Goal: Book appointment/travel/reservation

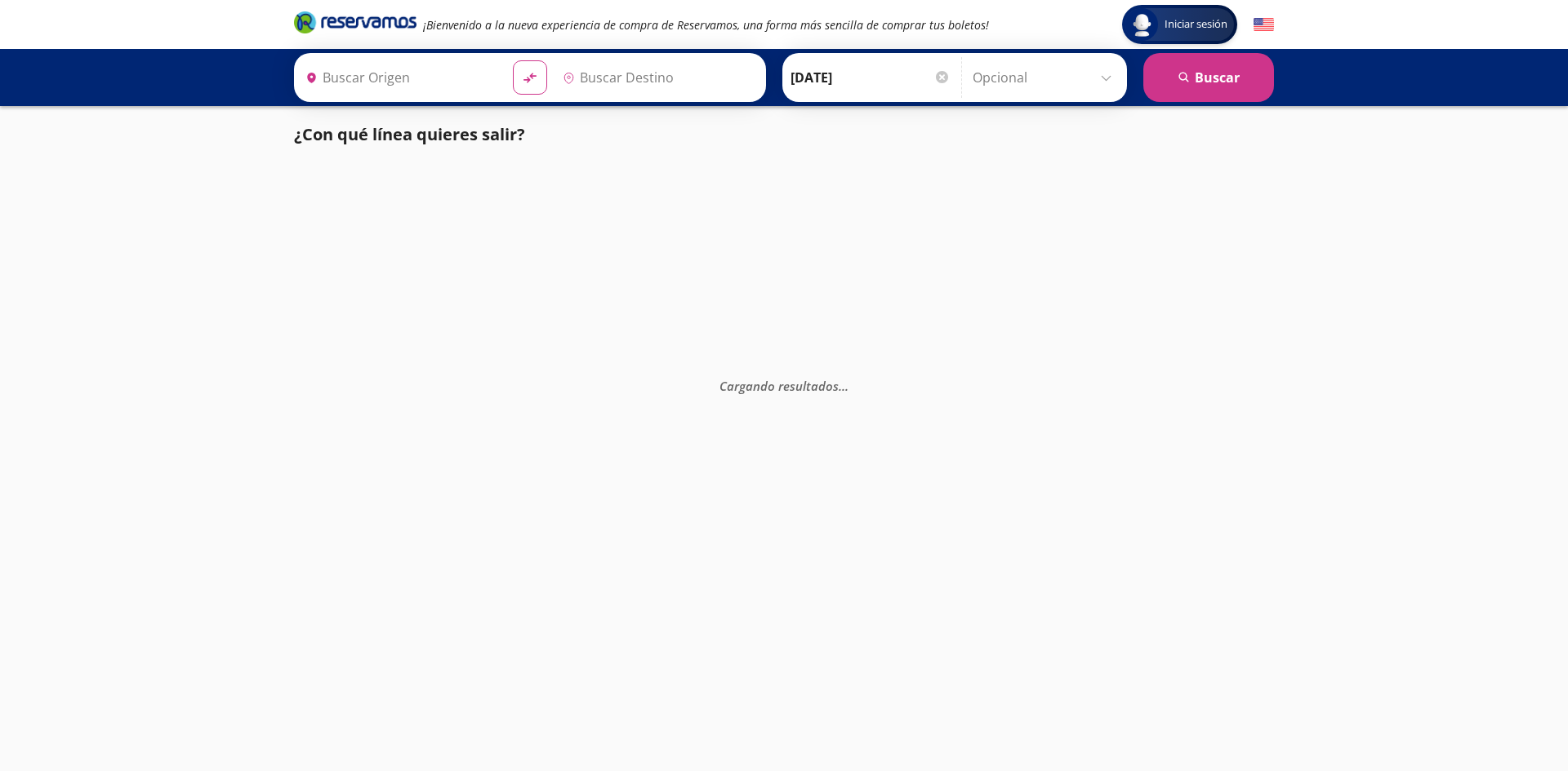
type input "[GEOGRAPHIC_DATA], [GEOGRAPHIC_DATA]"
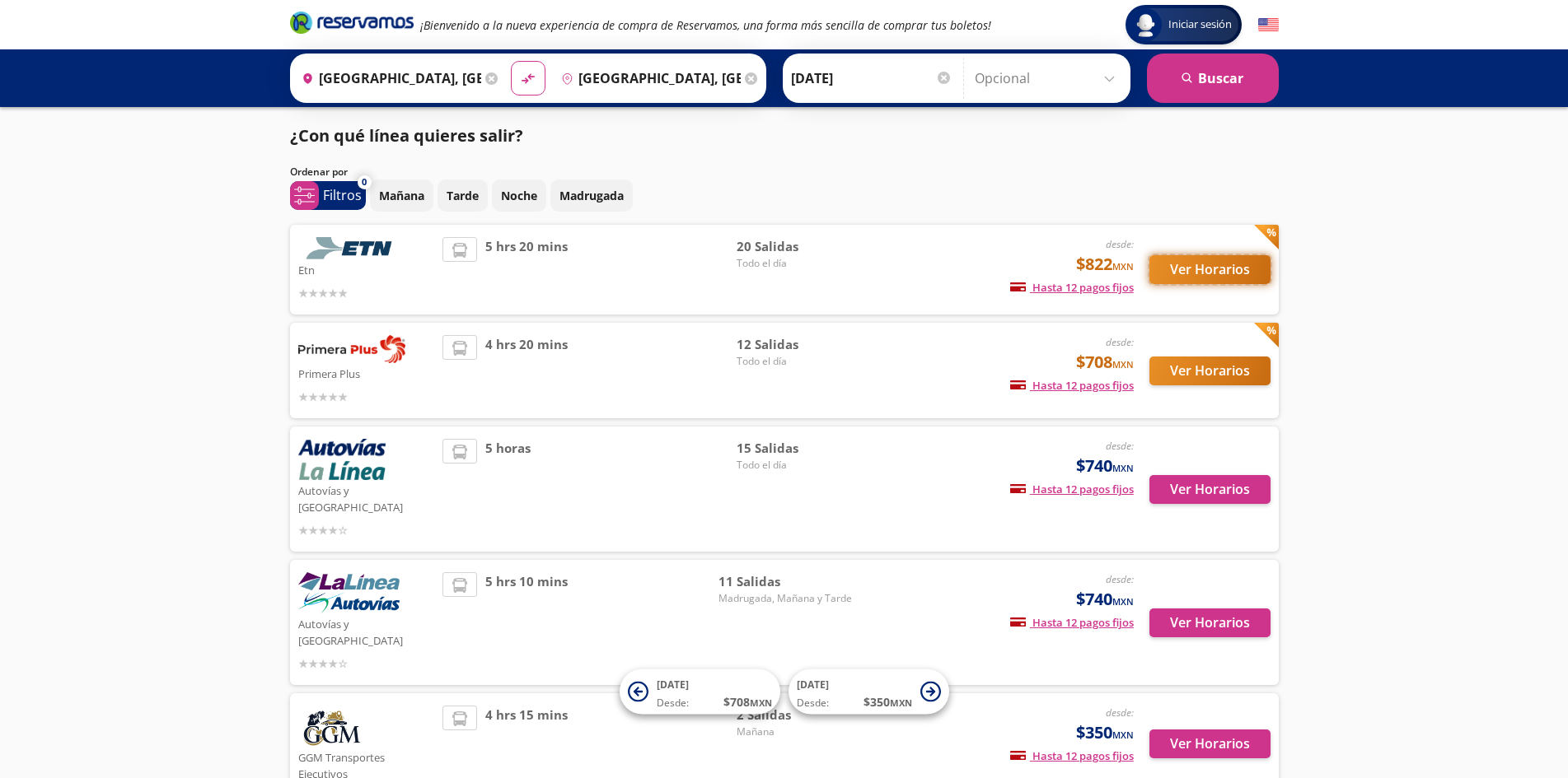
click at [1201, 279] on button "Ver Horarios" at bounding box center [1210, 270] width 121 height 29
click at [1210, 485] on button "Ver Horarios" at bounding box center [1210, 490] width 121 height 29
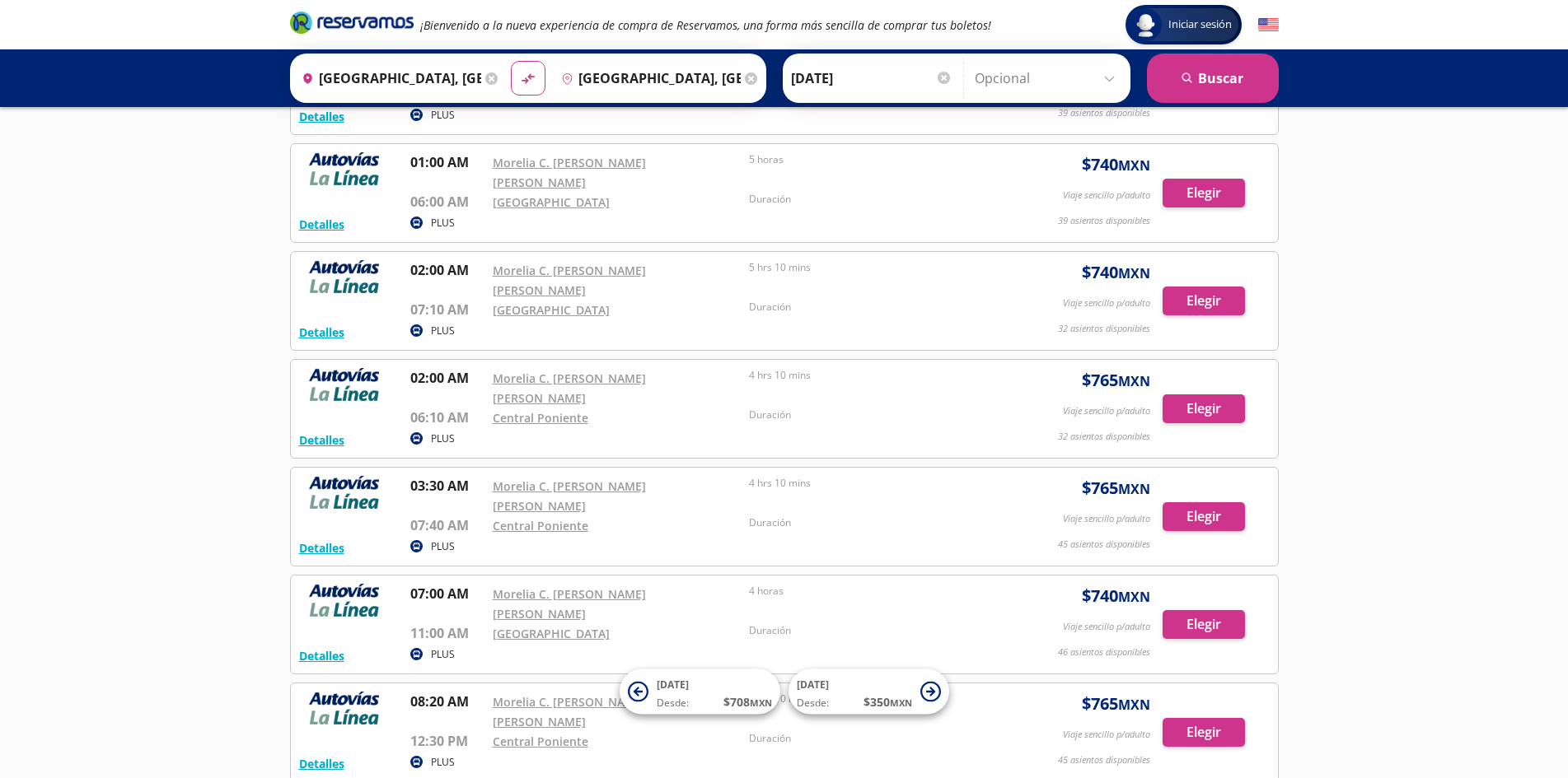
scroll to position [165, 0]
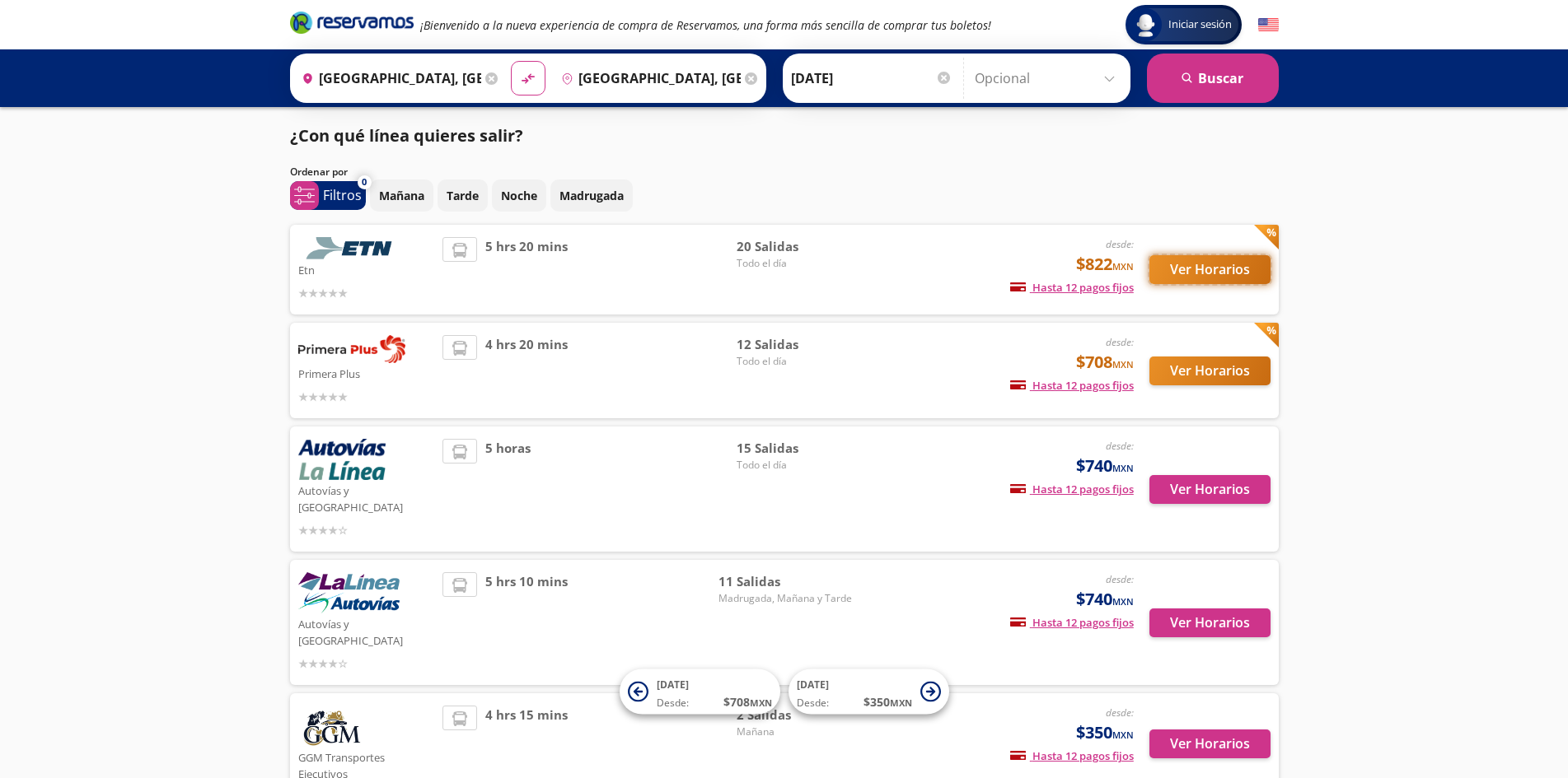
click at [1212, 271] on button "Ver Horarios" at bounding box center [1210, 270] width 121 height 29
click at [1237, 369] on button "Ver Horarios" at bounding box center [1210, 371] width 121 height 29
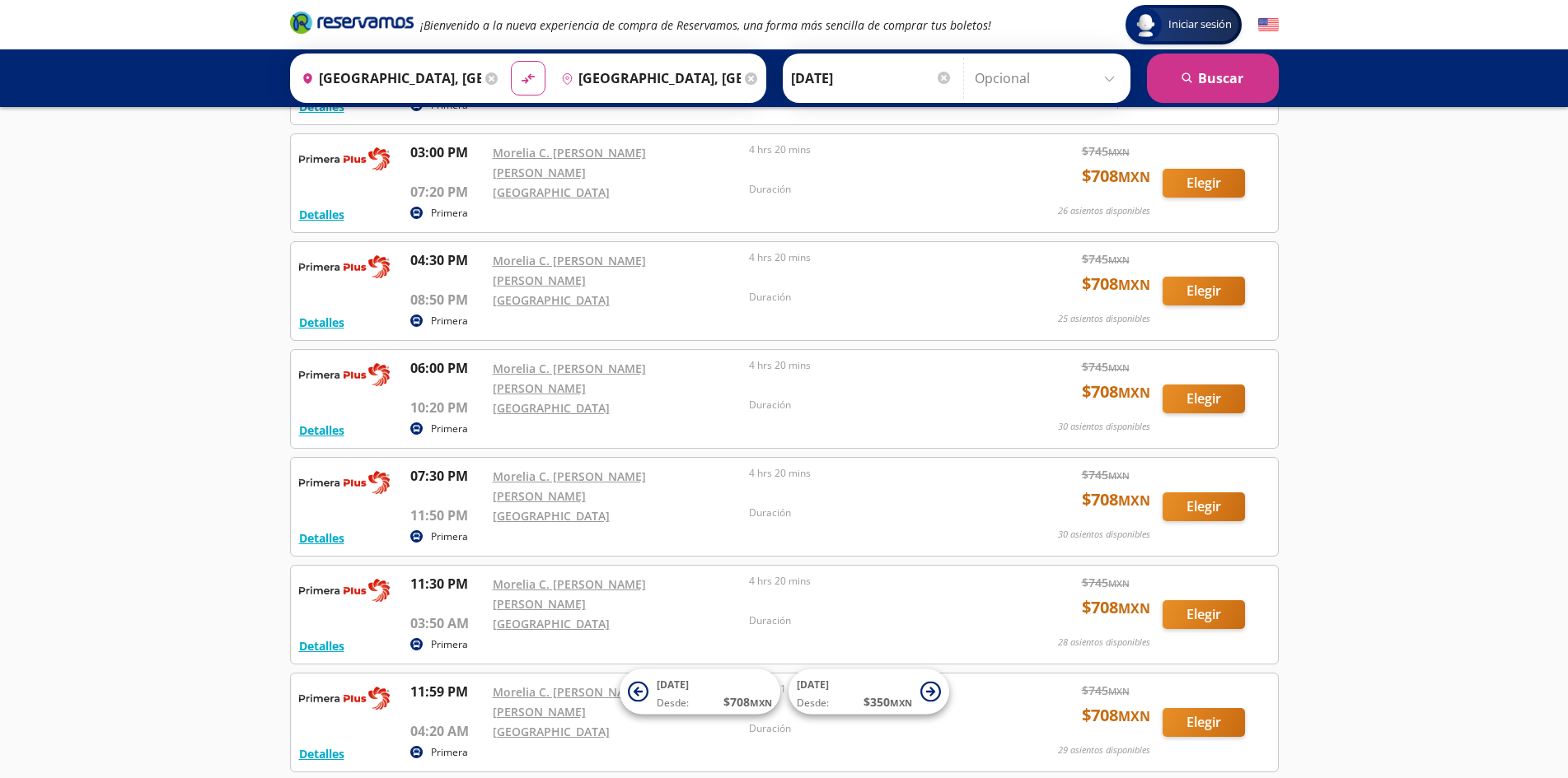
scroll to position [731, 0]
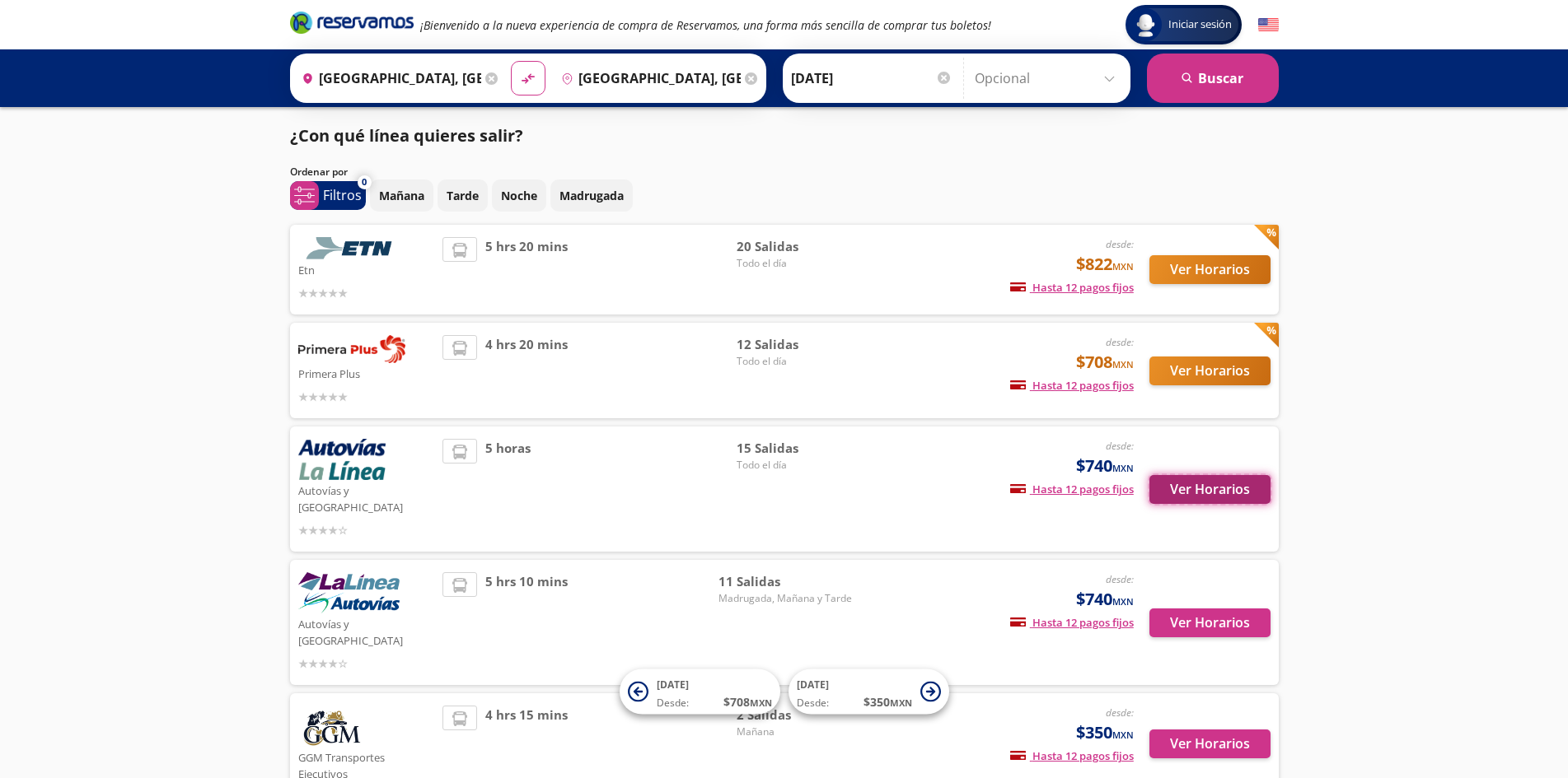
click at [1189, 482] on button "Ver Horarios" at bounding box center [1210, 490] width 121 height 29
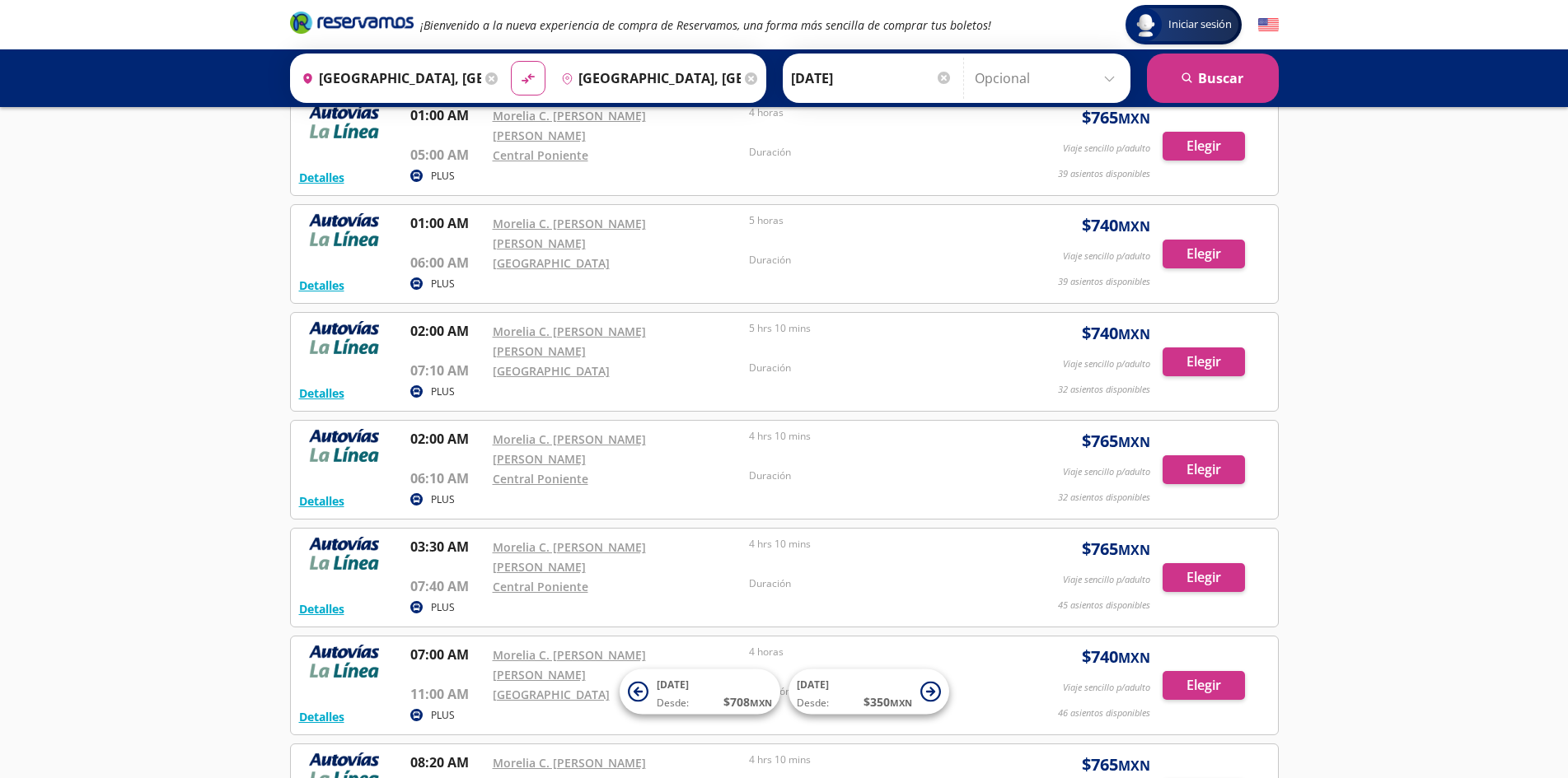
scroll to position [165, 0]
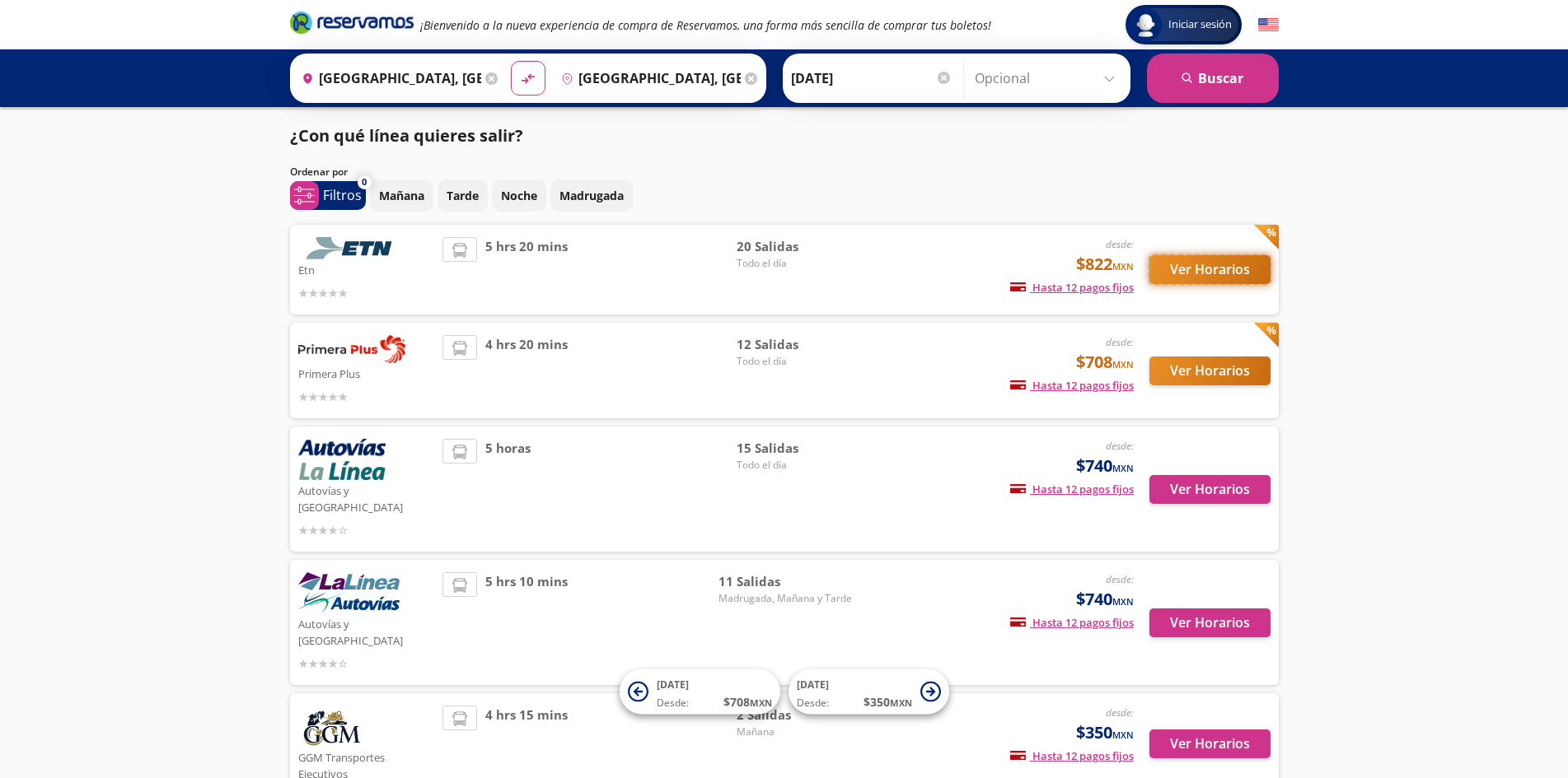
click at [1210, 278] on button "Ver Horarios" at bounding box center [1210, 270] width 121 height 29
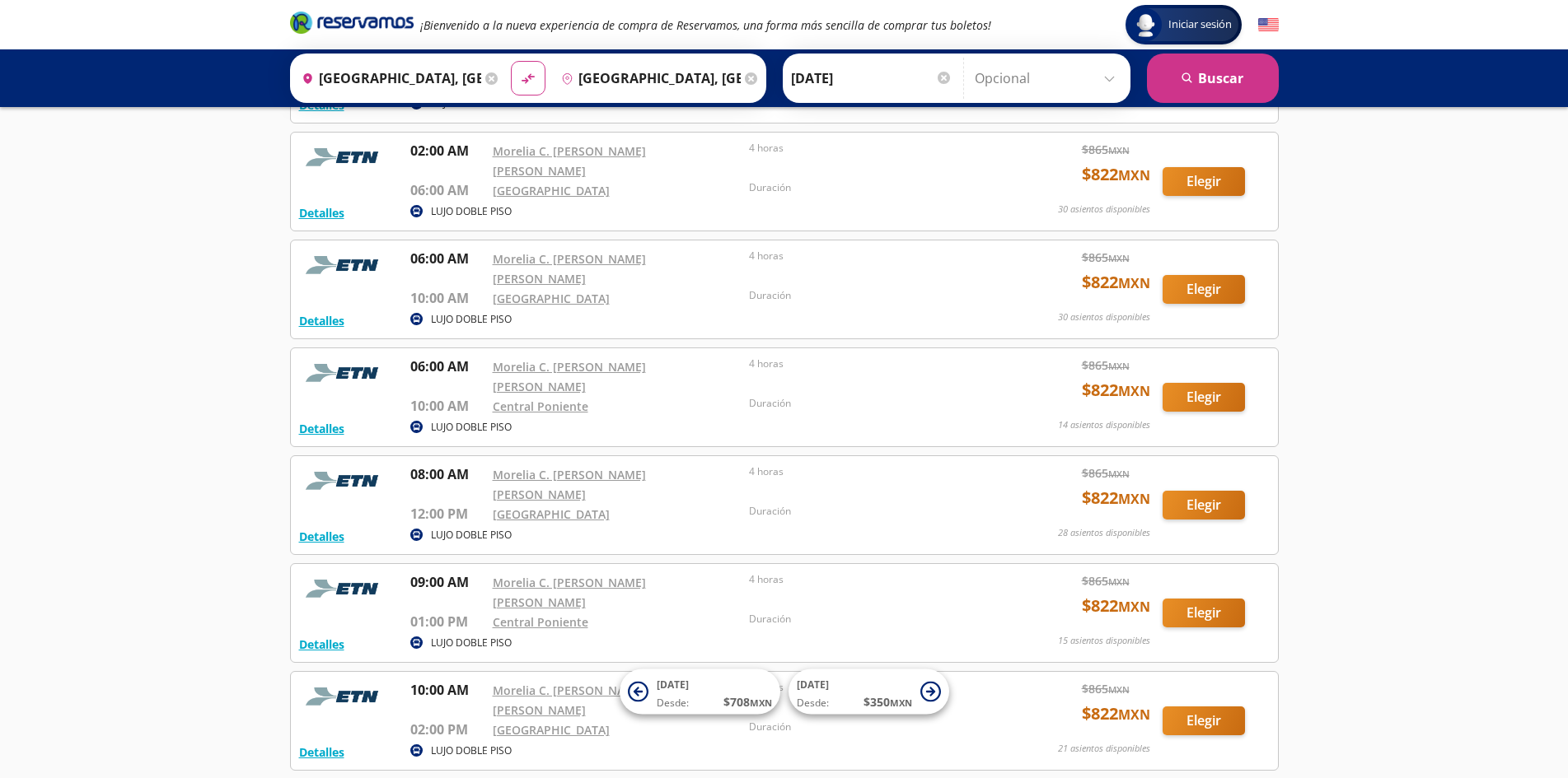
scroll to position [329, 0]
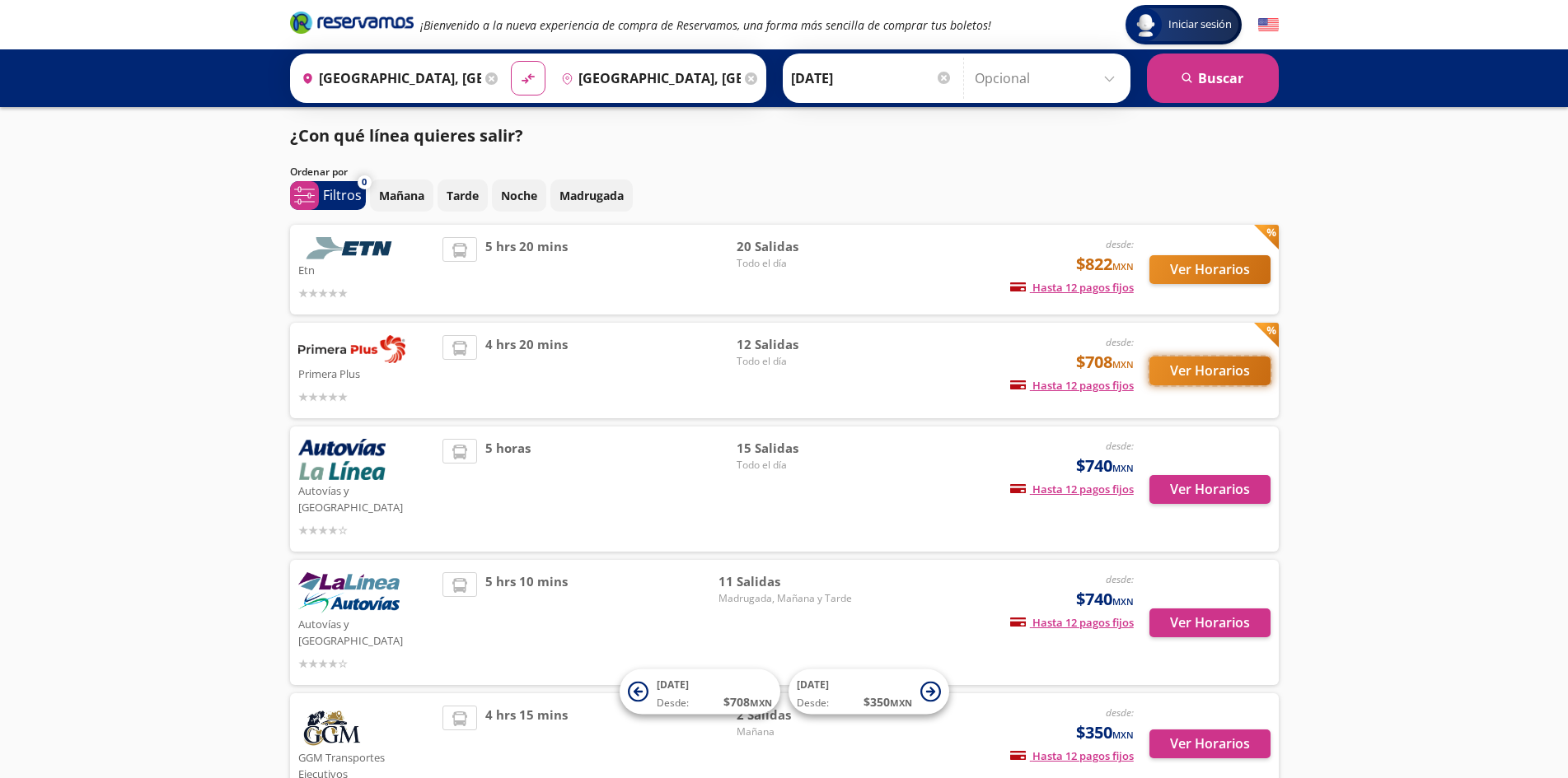
click at [1174, 361] on button "Ver Horarios" at bounding box center [1210, 371] width 121 height 29
click at [1206, 485] on button "Ver Horarios" at bounding box center [1210, 490] width 121 height 29
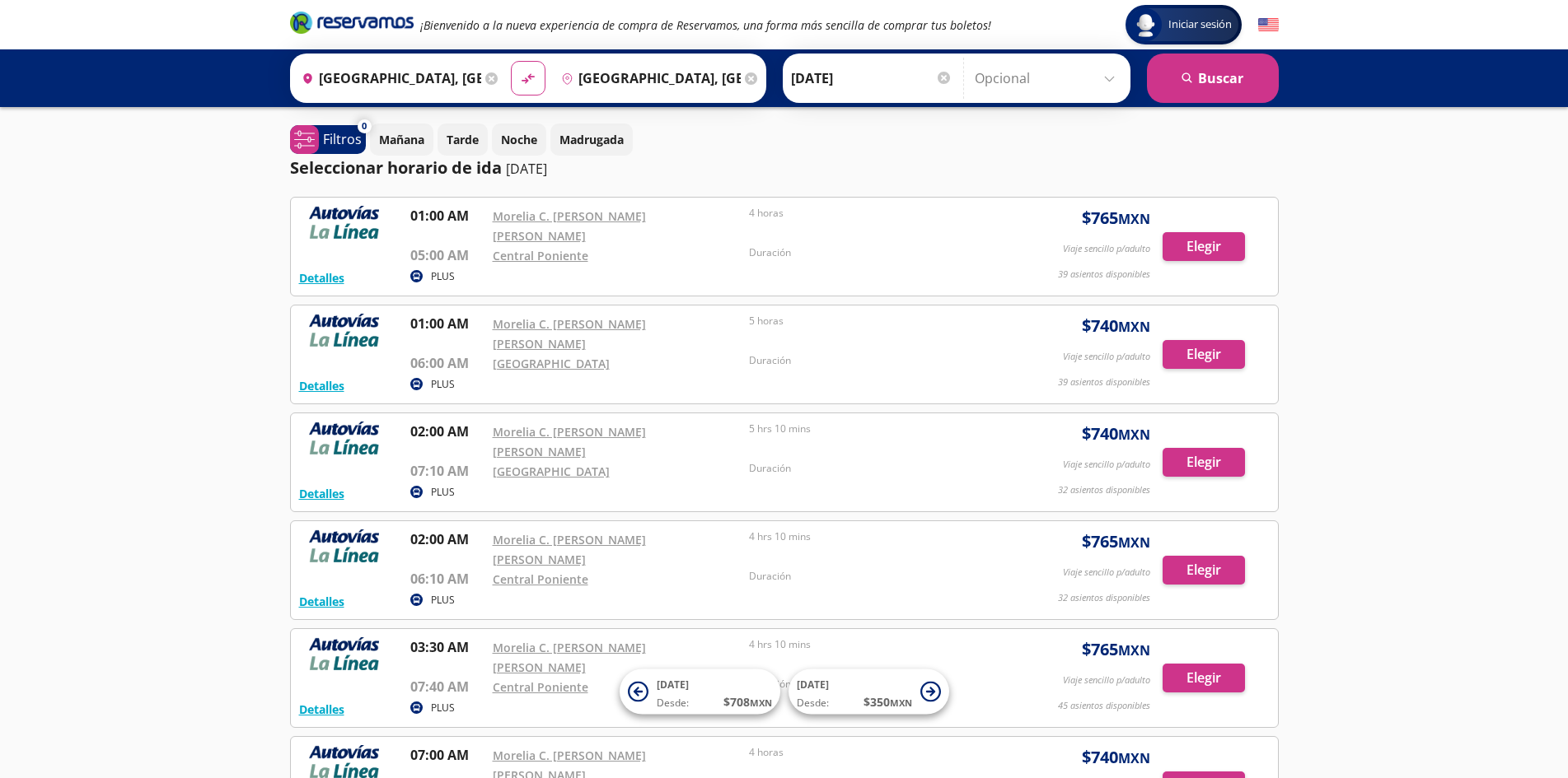
scroll to position [83, 0]
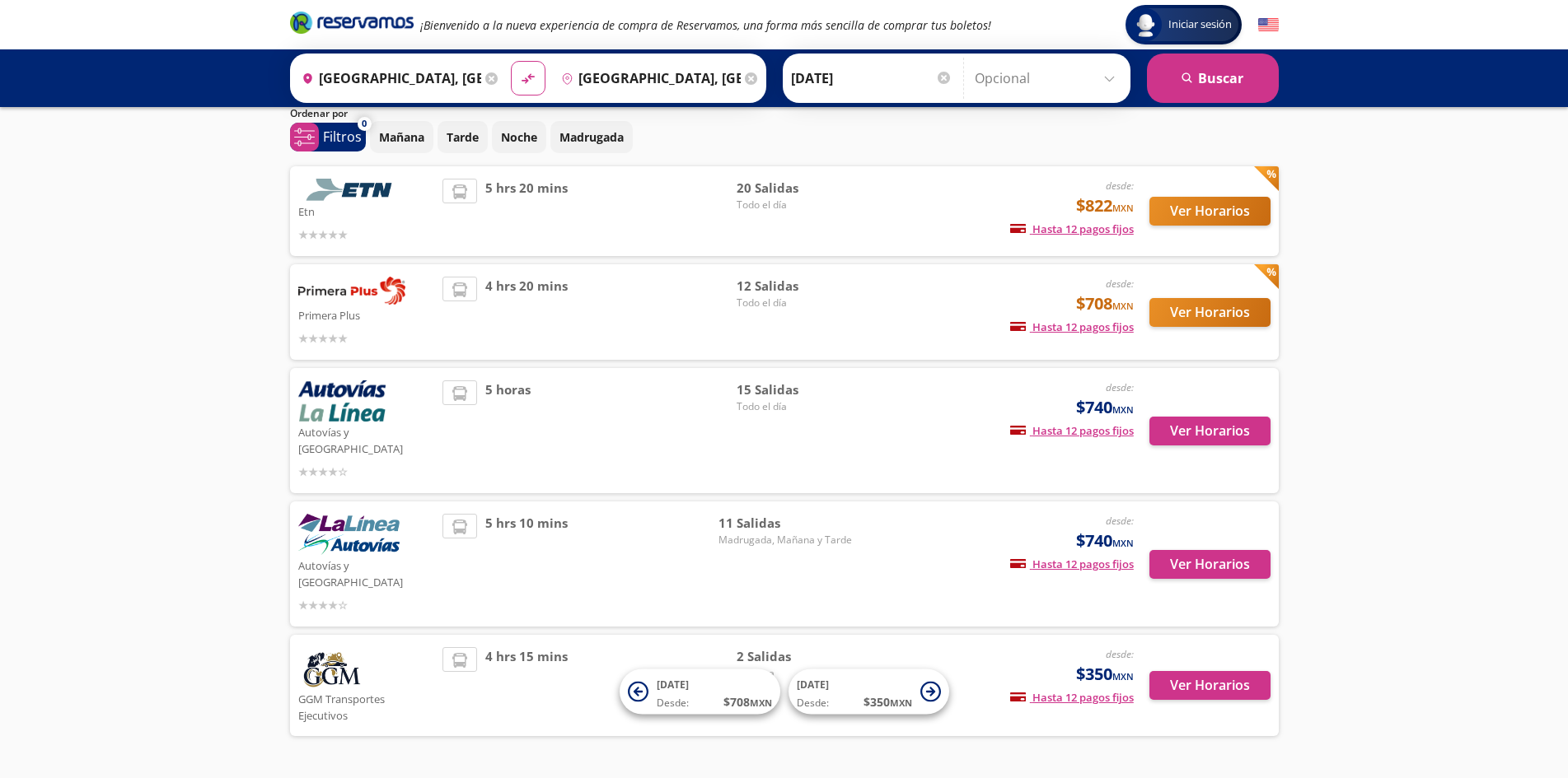
scroll to position [75, 0]
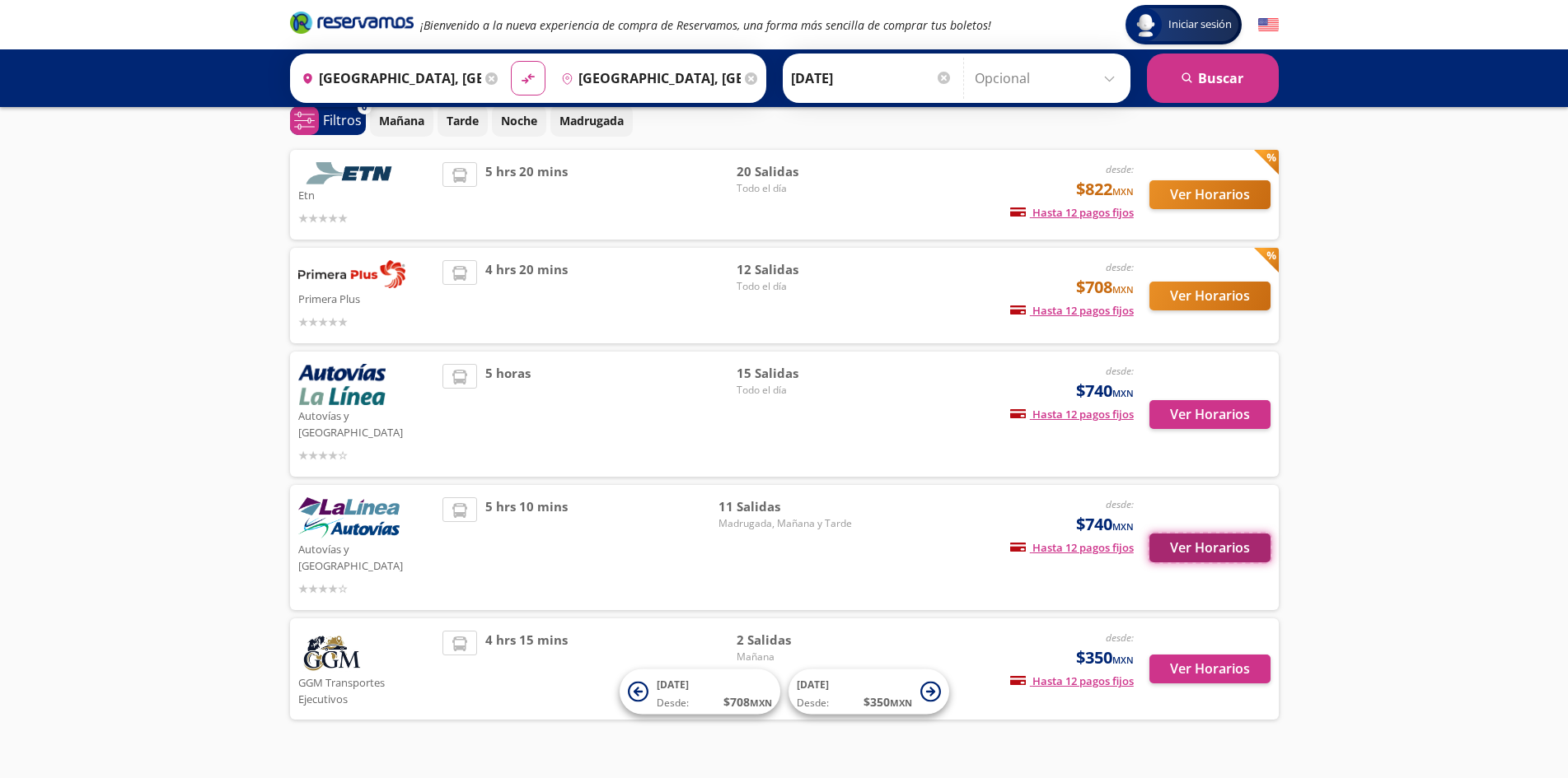
click at [1188, 533] on button "Ver Horarios" at bounding box center [1210, 548] width 121 height 29
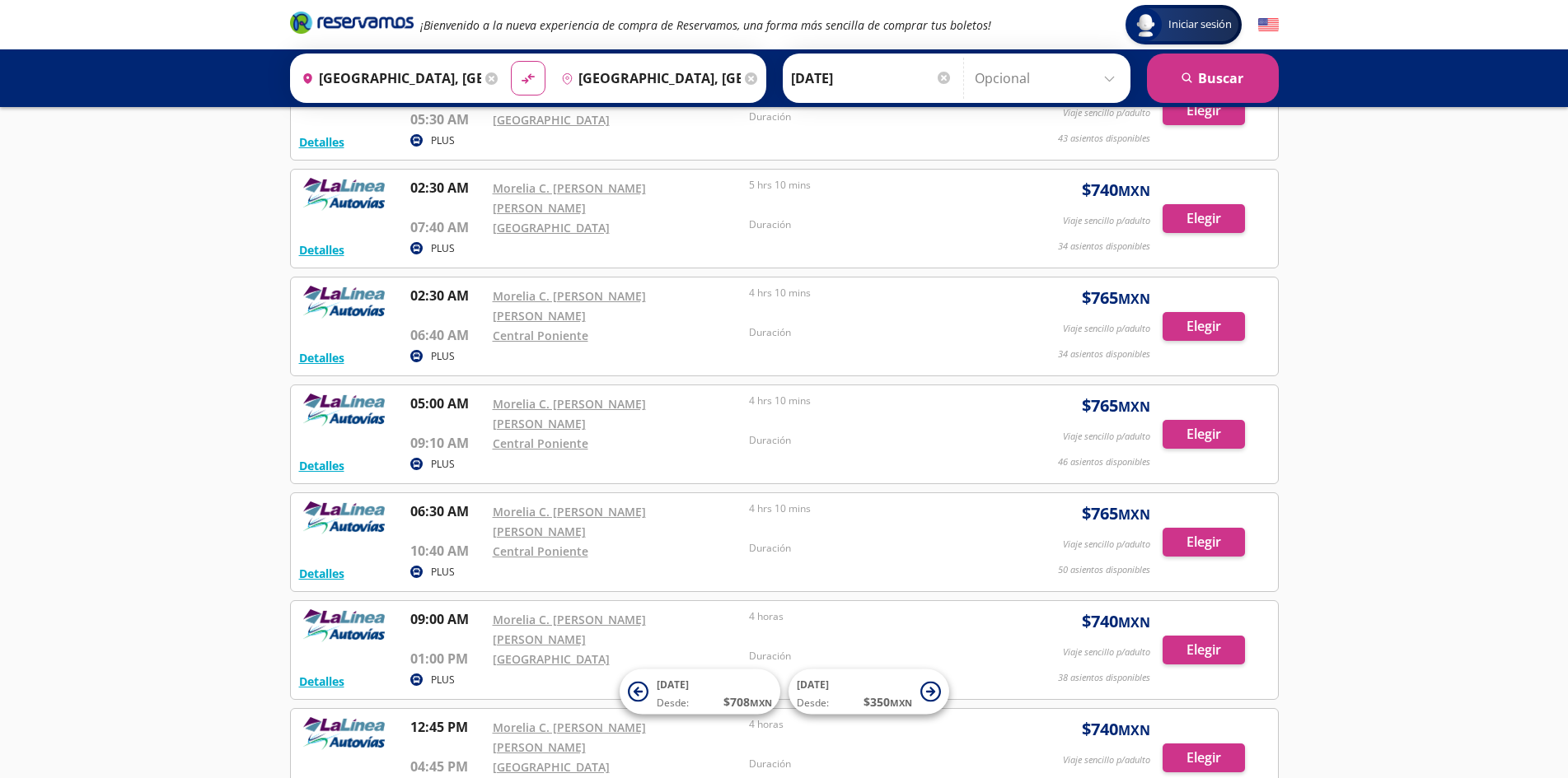
scroll to position [165, 0]
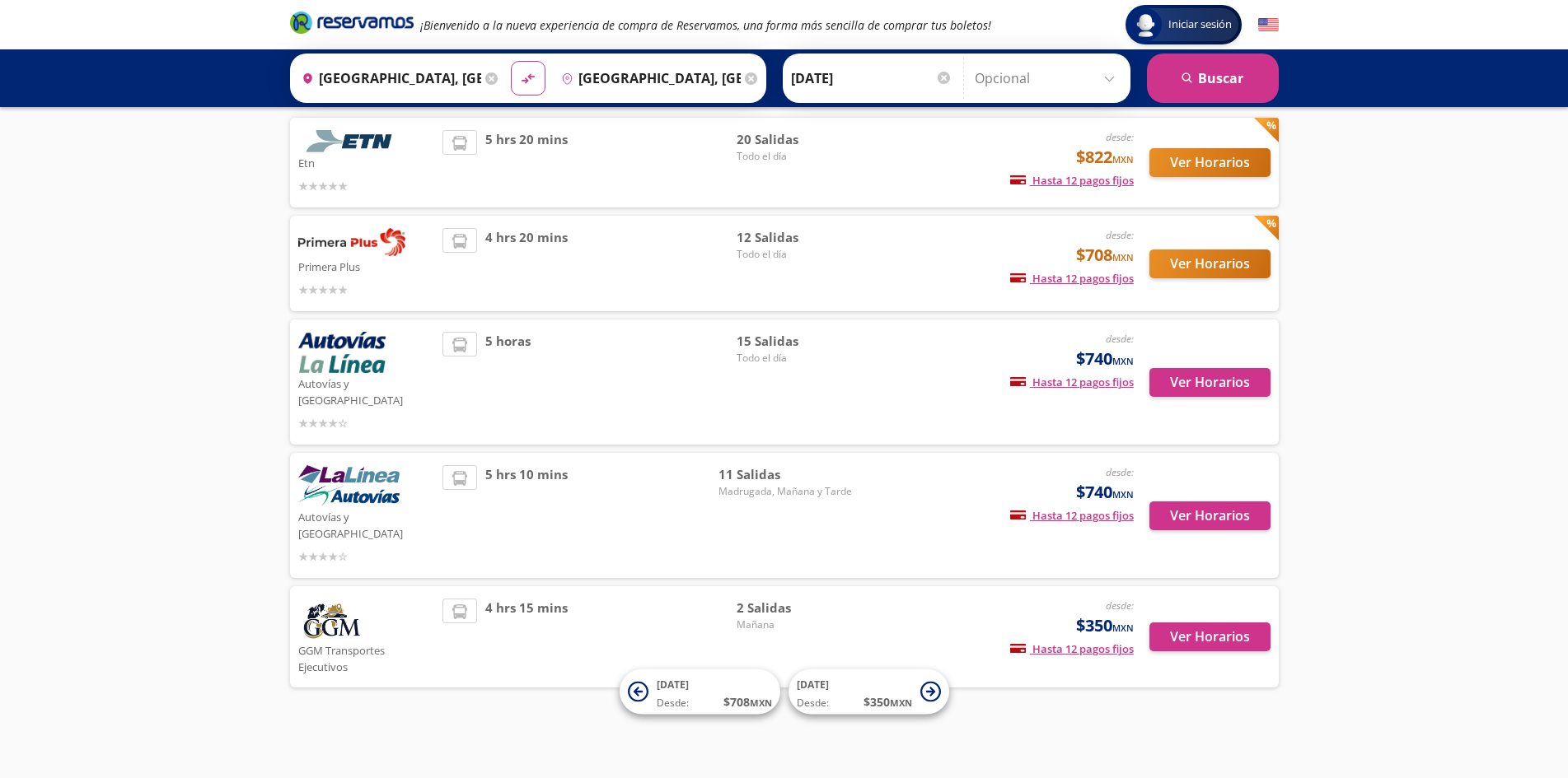
scroll to position [75, 0]
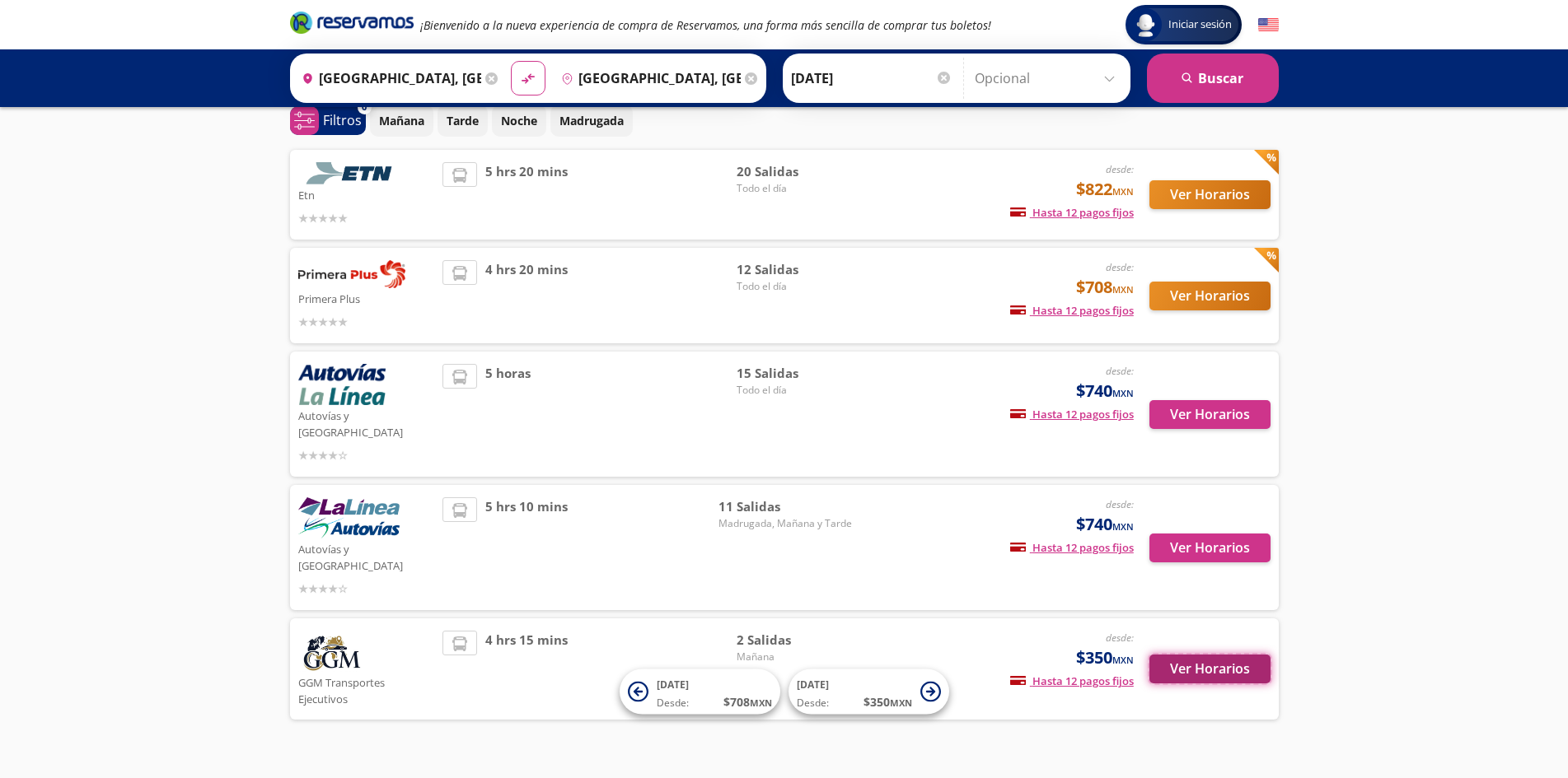
click at [1219, 655] on button "Ver Horarios" at bounding box center [1210, 669] width 121 height 29
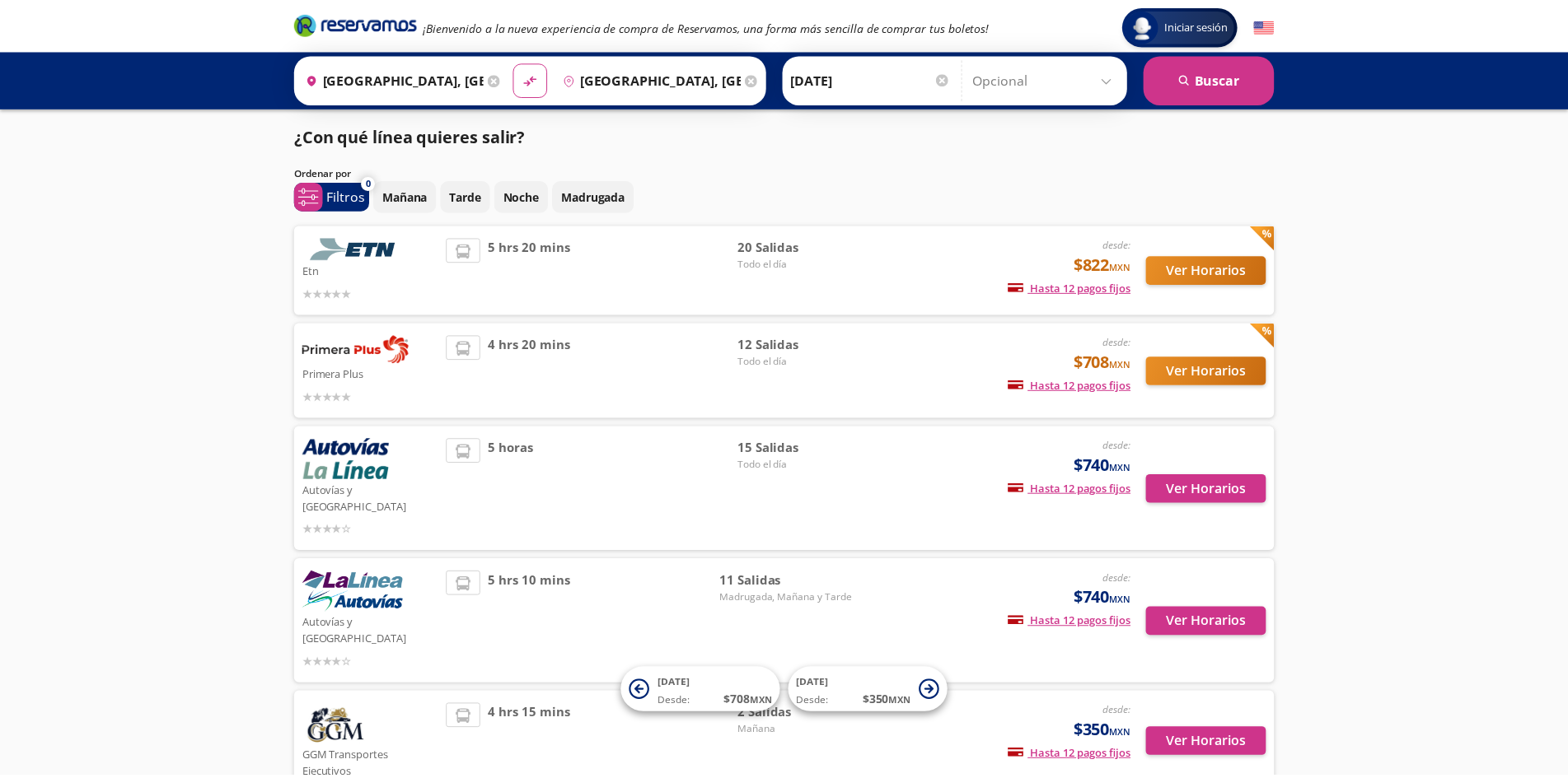
scroll to position [75, 0]
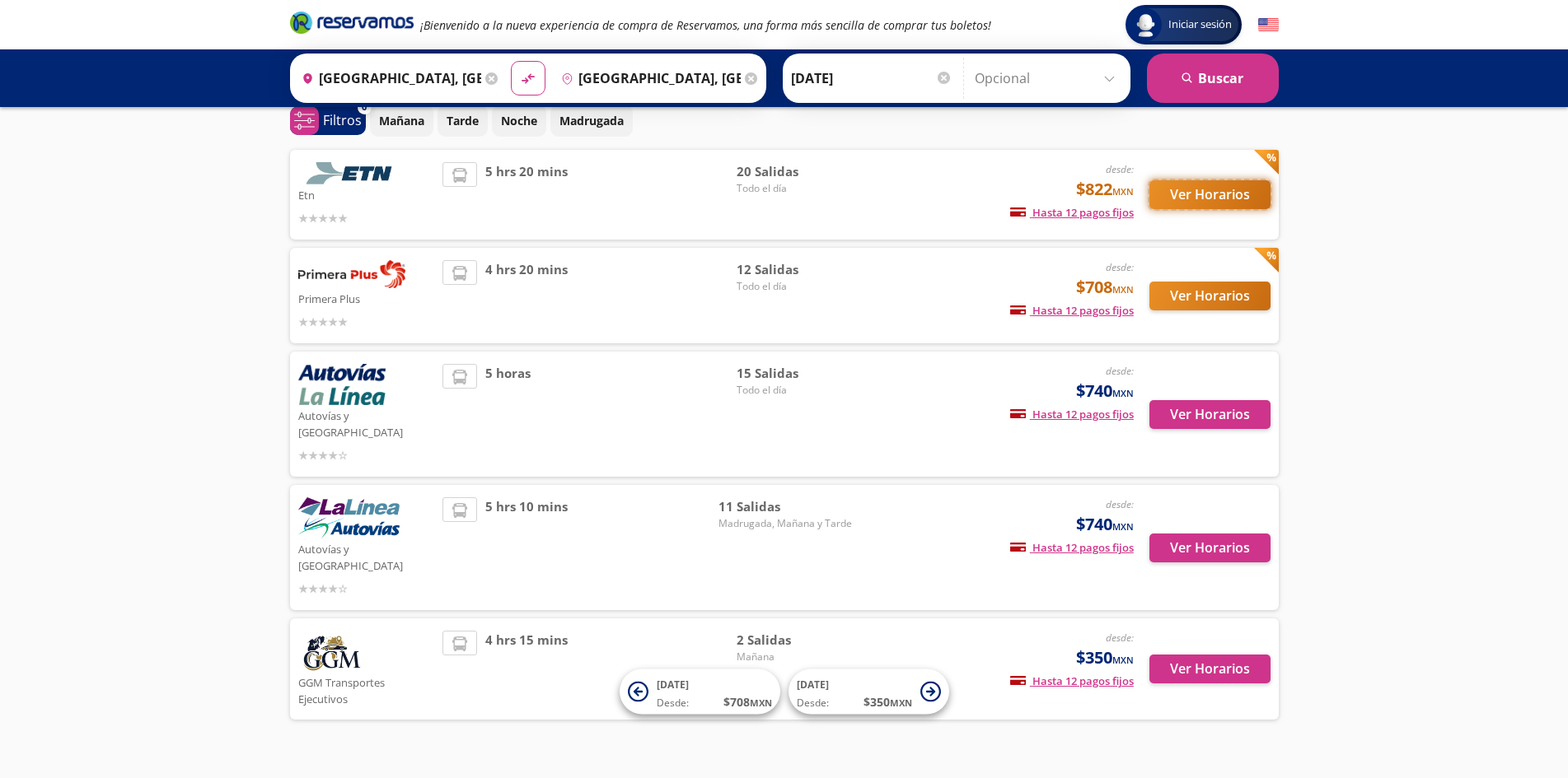
click at [1206, 196] on button "Ver Horarios" at bounding box center [1210, 195] width 121 height 29
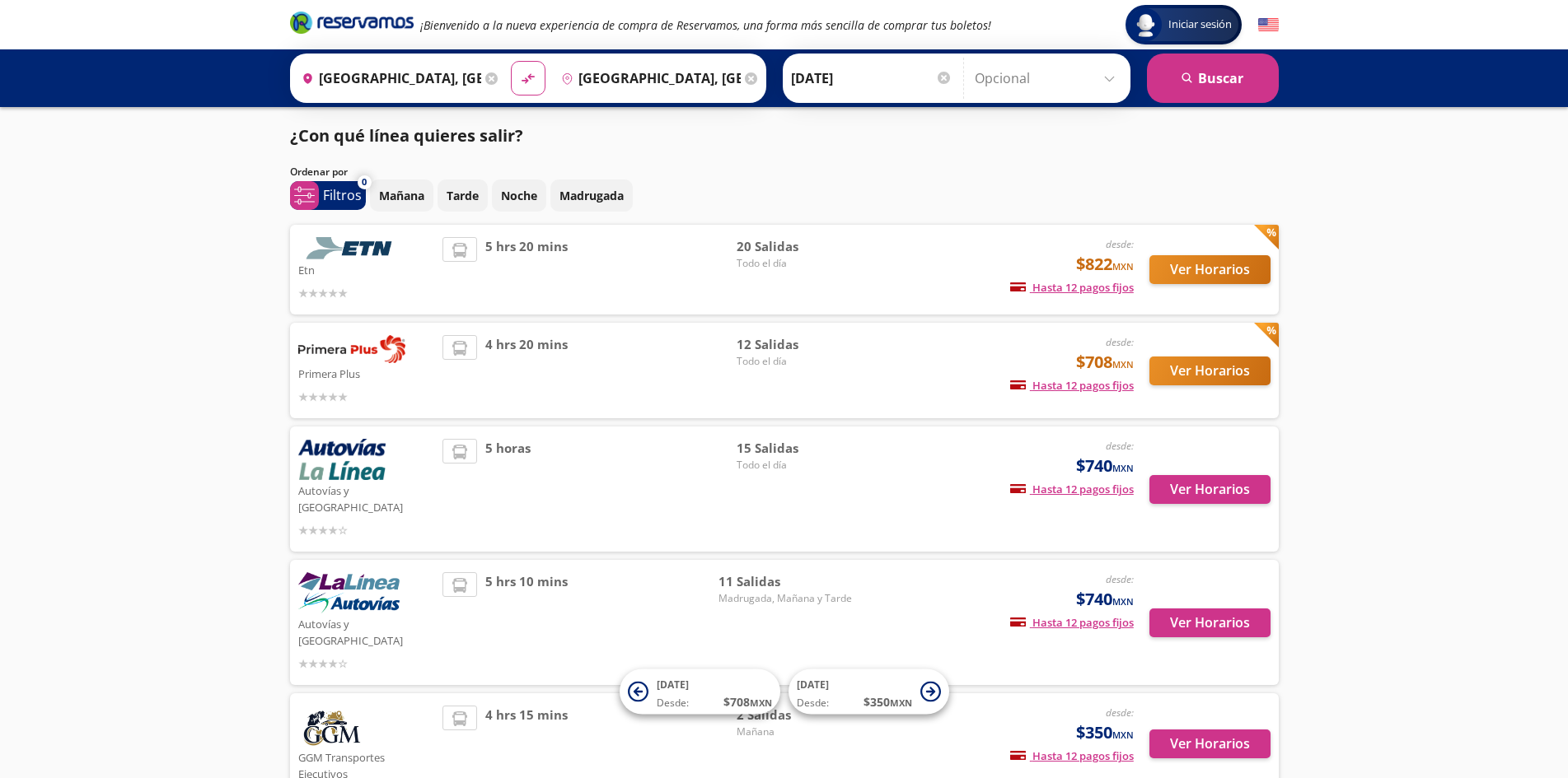
scroll to position [75, 0]
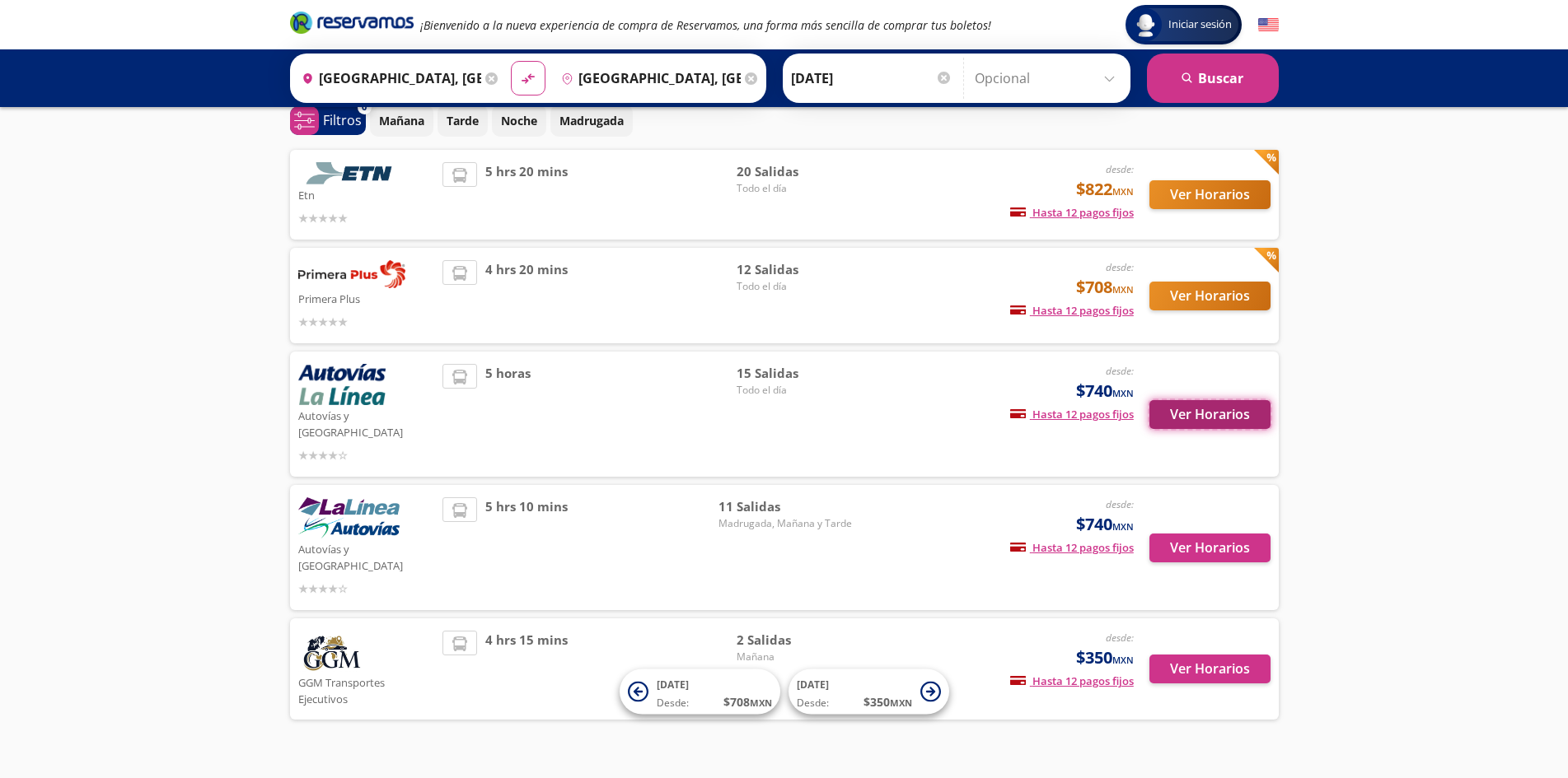
click at [1230, 410] on button "Ver Horarios" at bounding box center [1210, 415] width 121 height 29
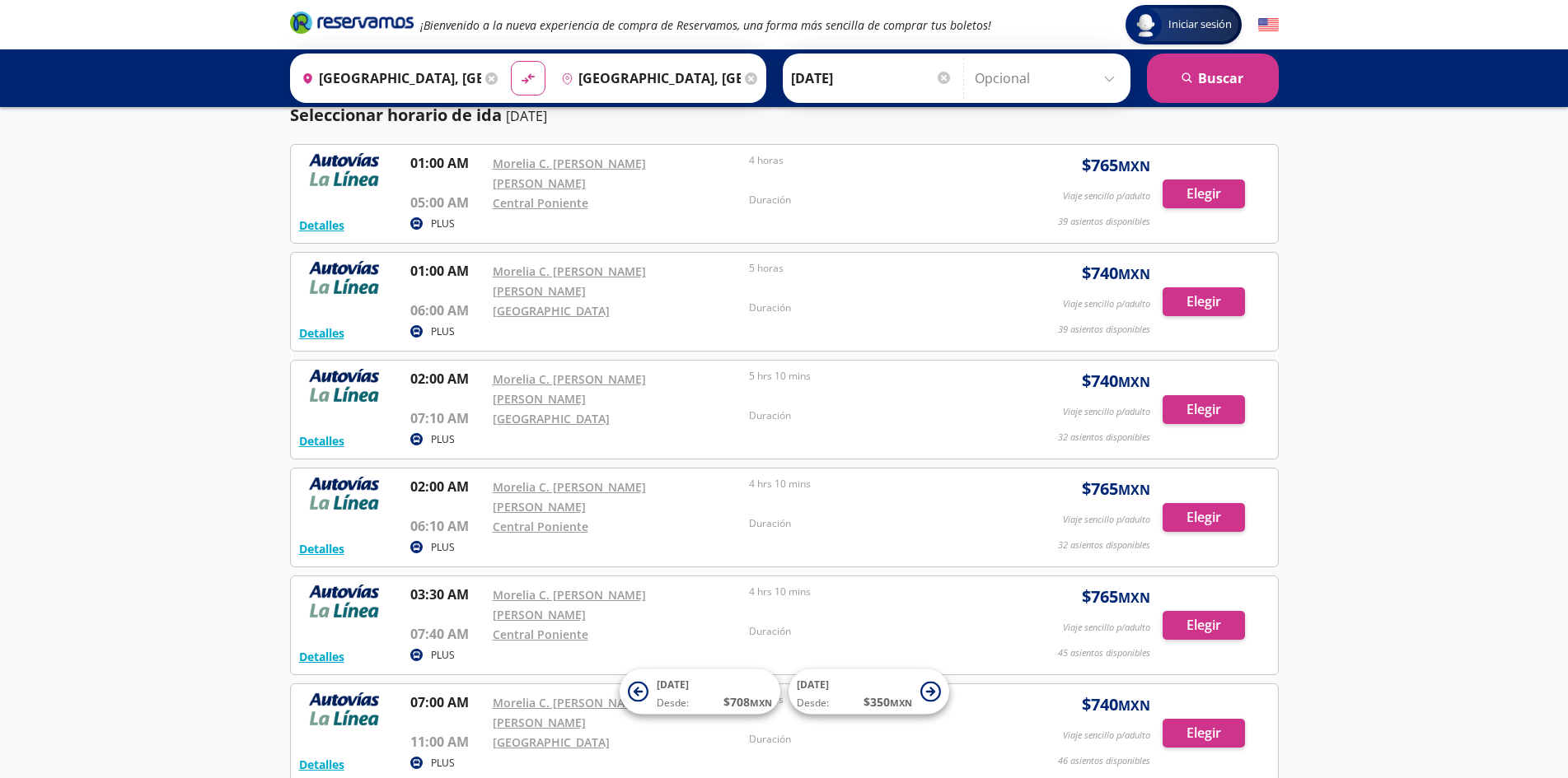
scroll to position [83, 0]
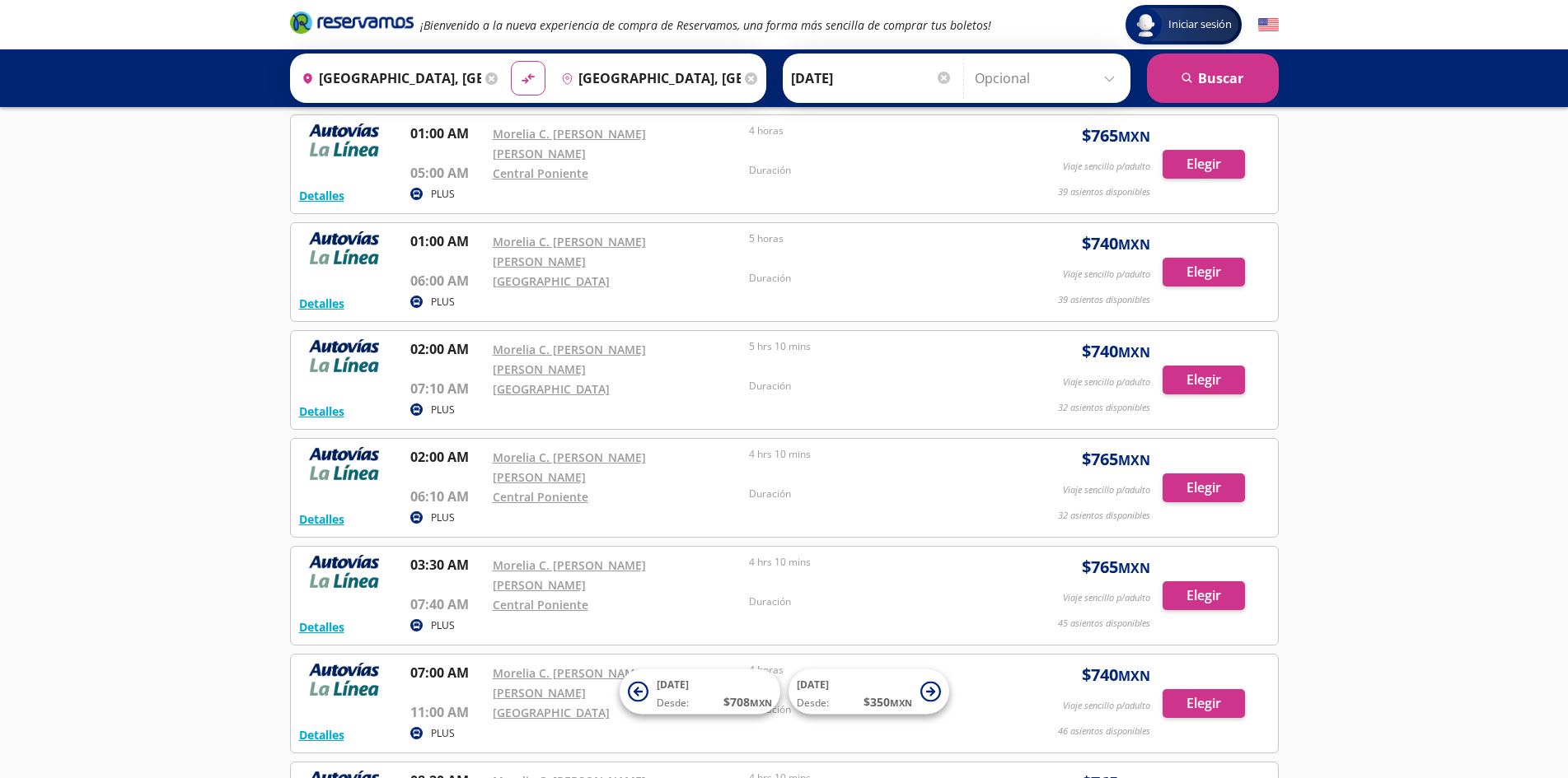
scroll to position [75, 0]
